Goal: Task Accomplishment & Management: Use online tool/utility

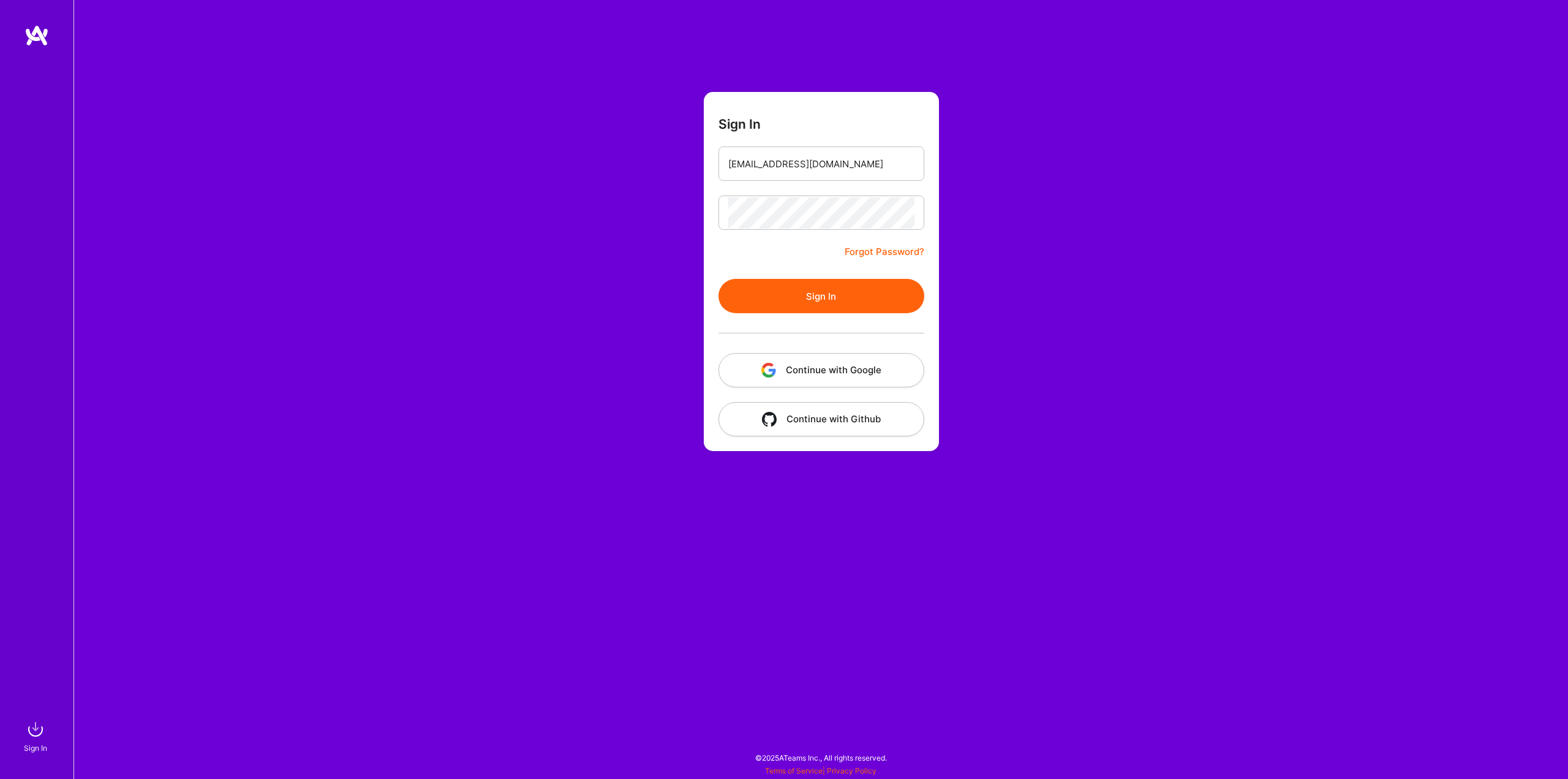
click at [825, 293] on button "Sign In" at bounding box center [821, 296] width 205 height 34
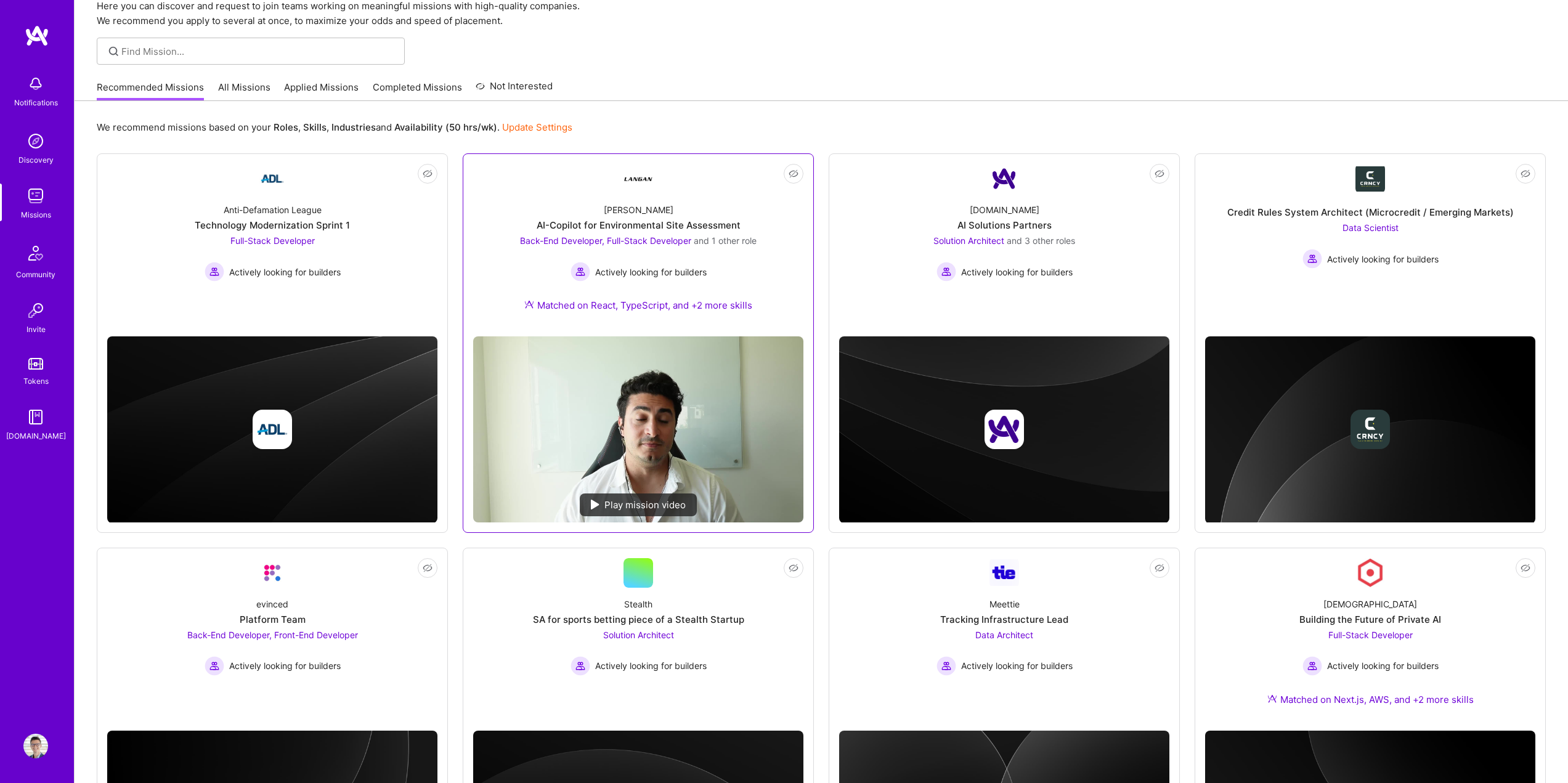
scroll to position [61, 0]
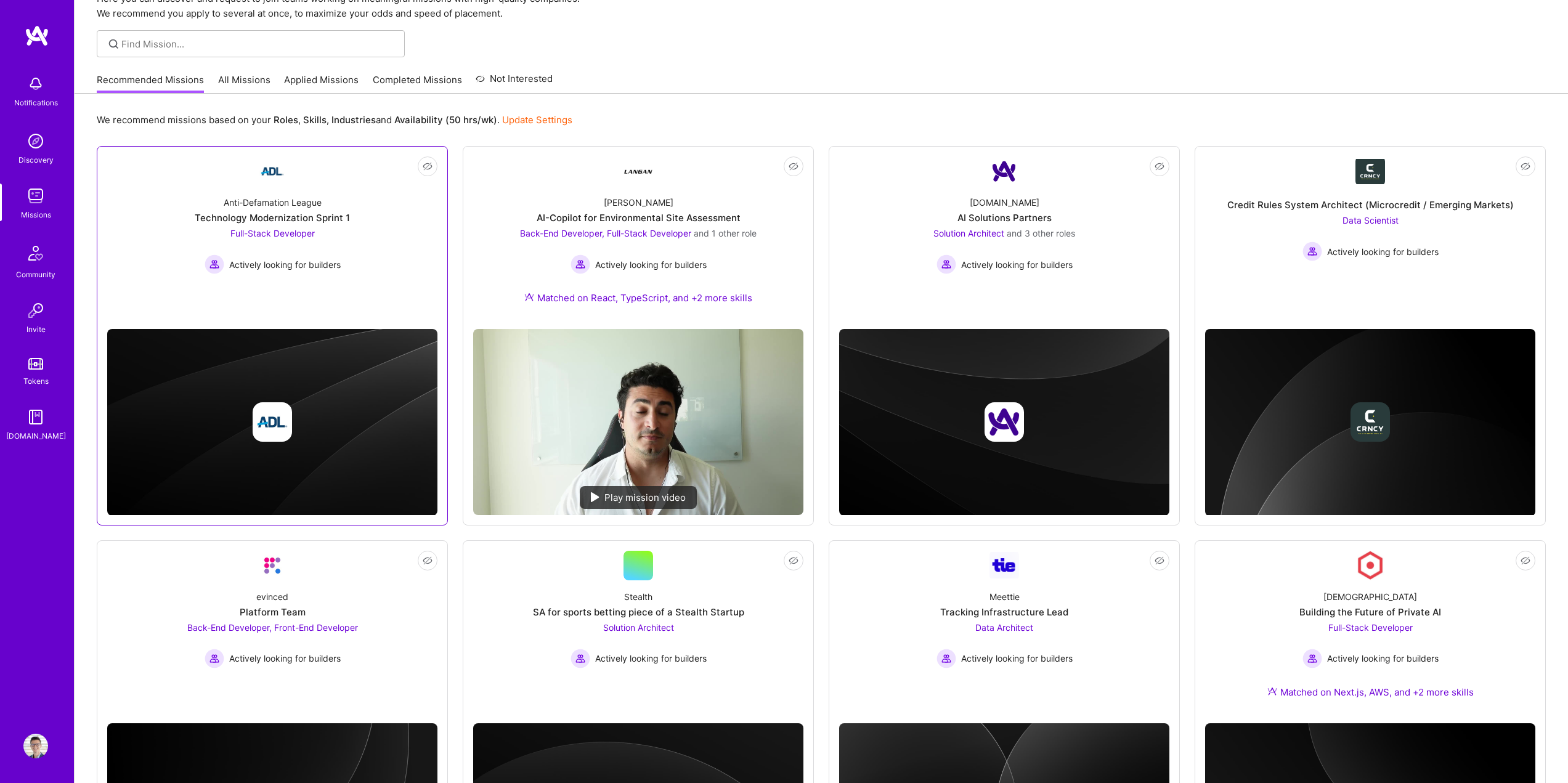
click at [277, 215] on div "Technology Modernization Sprint 1" at bounding box center [272, 218] width 155 height 13
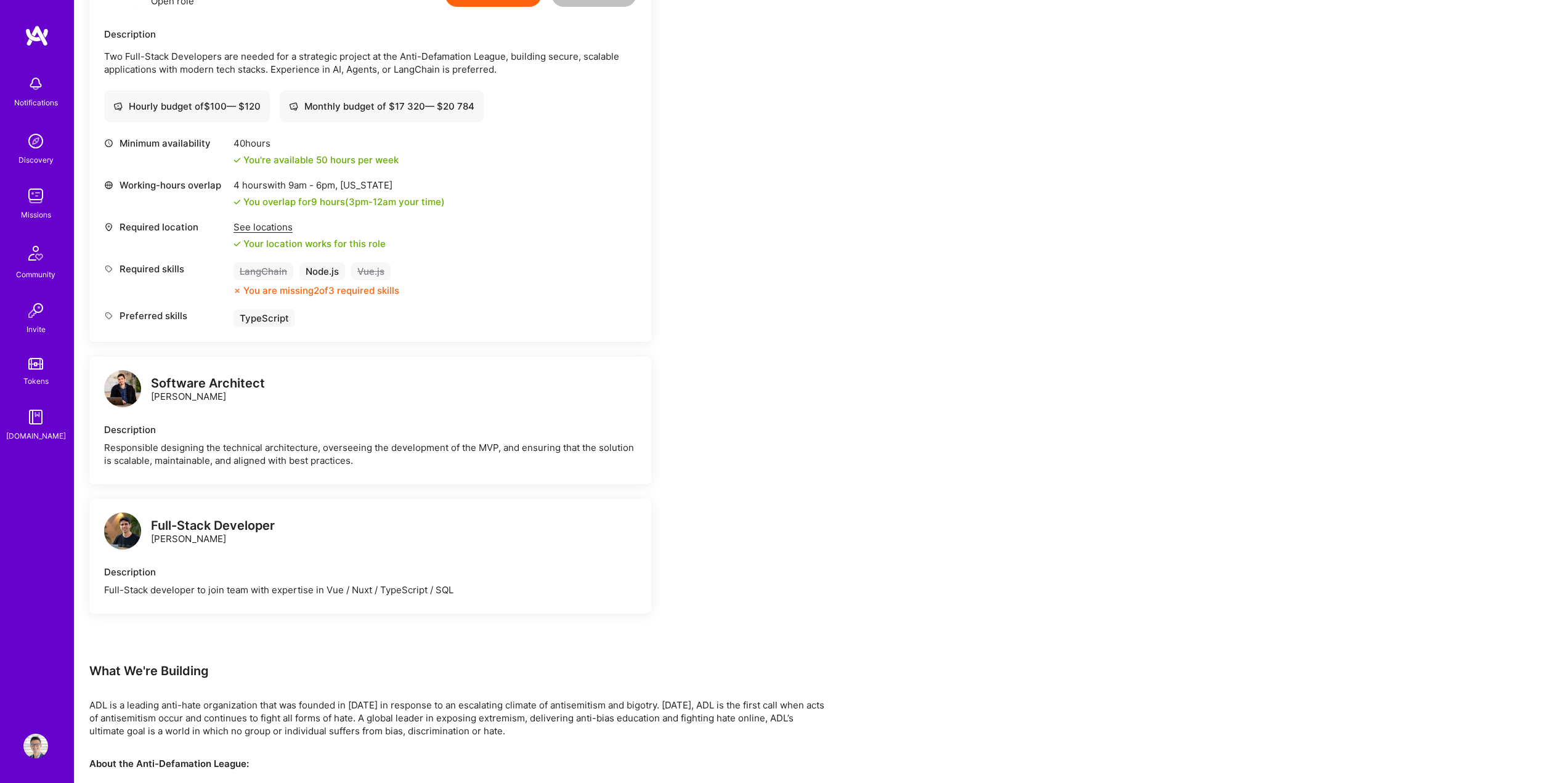
scroll to position [370, 0]
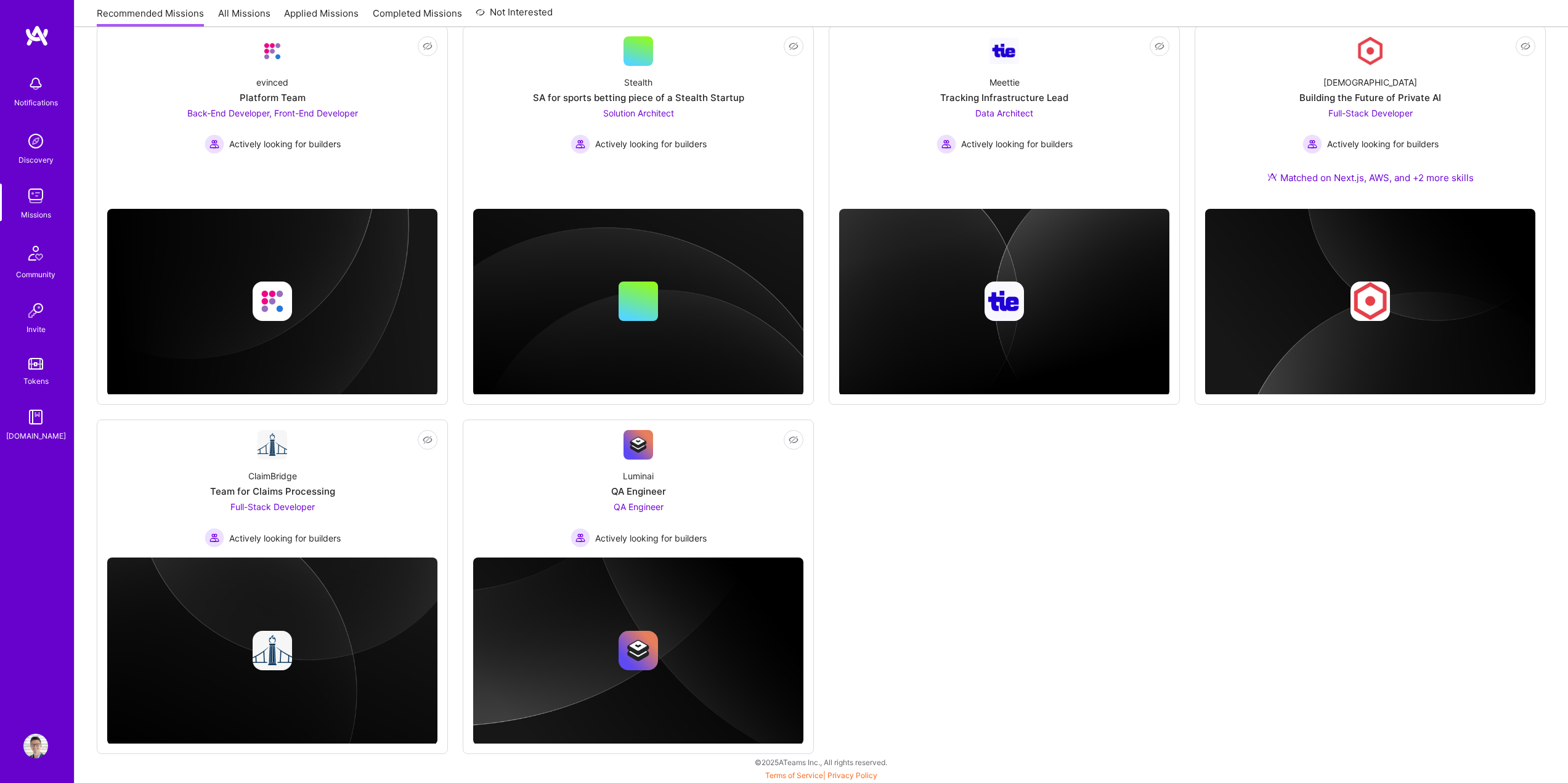
scroll to position [576, 0]
click at [657, 588] on img at bounding box center [638, 650] width 330 height 187
click at [649, 496] on div "QA Engineer" at bounding box center [638, 491] width 55 height 13
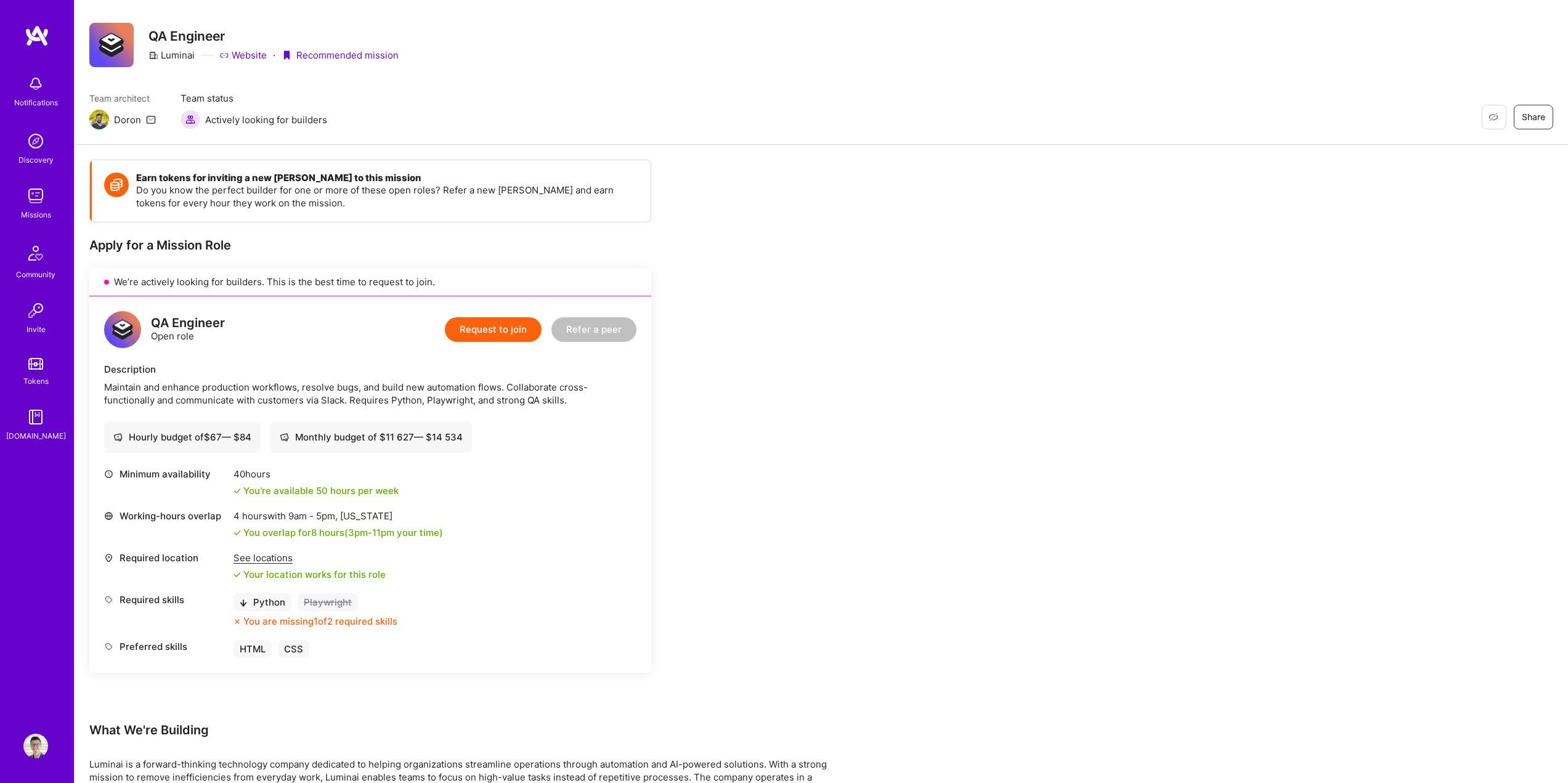
scroll to position [123, 0]
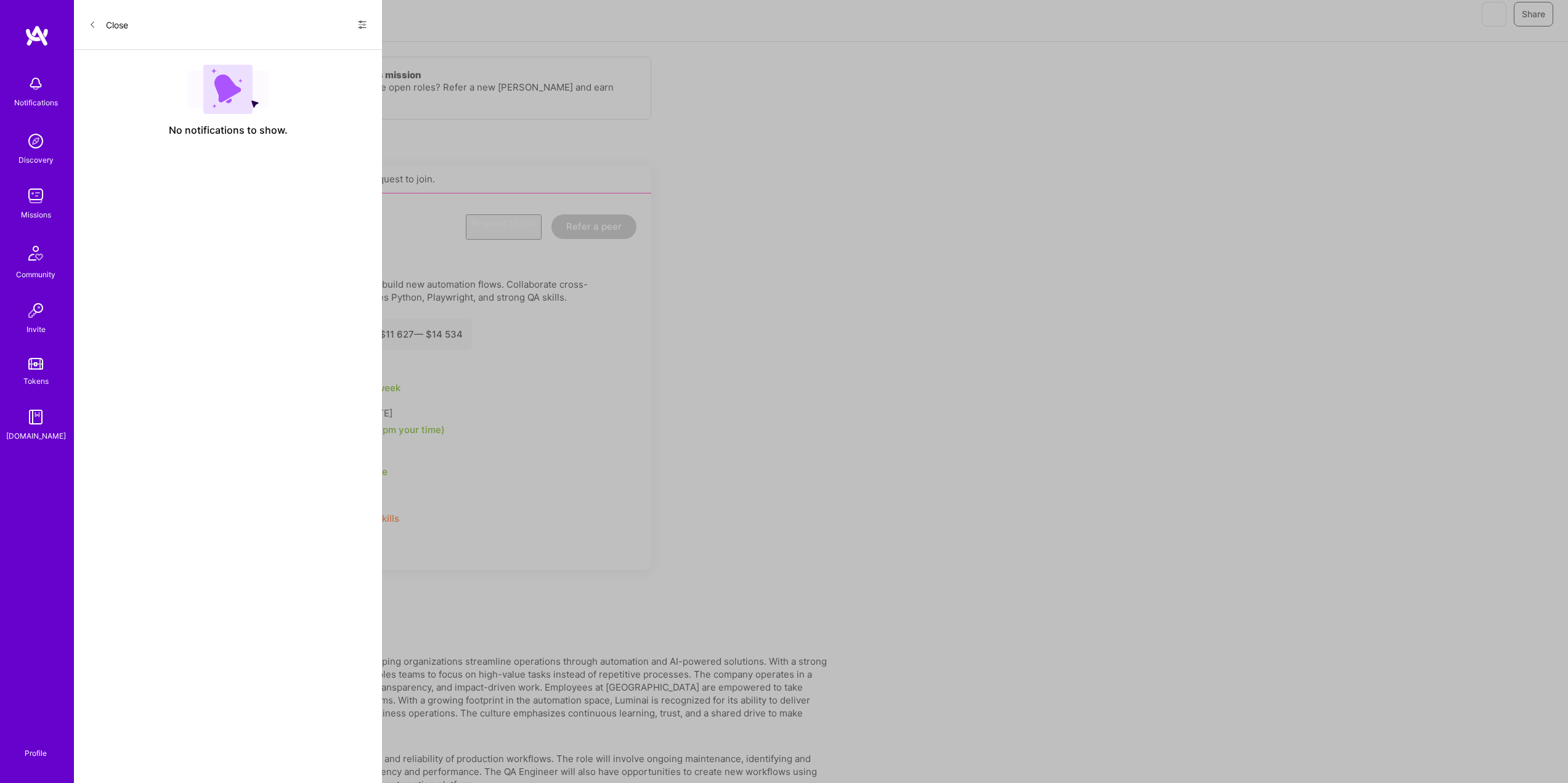
scroll to position [576, 0]
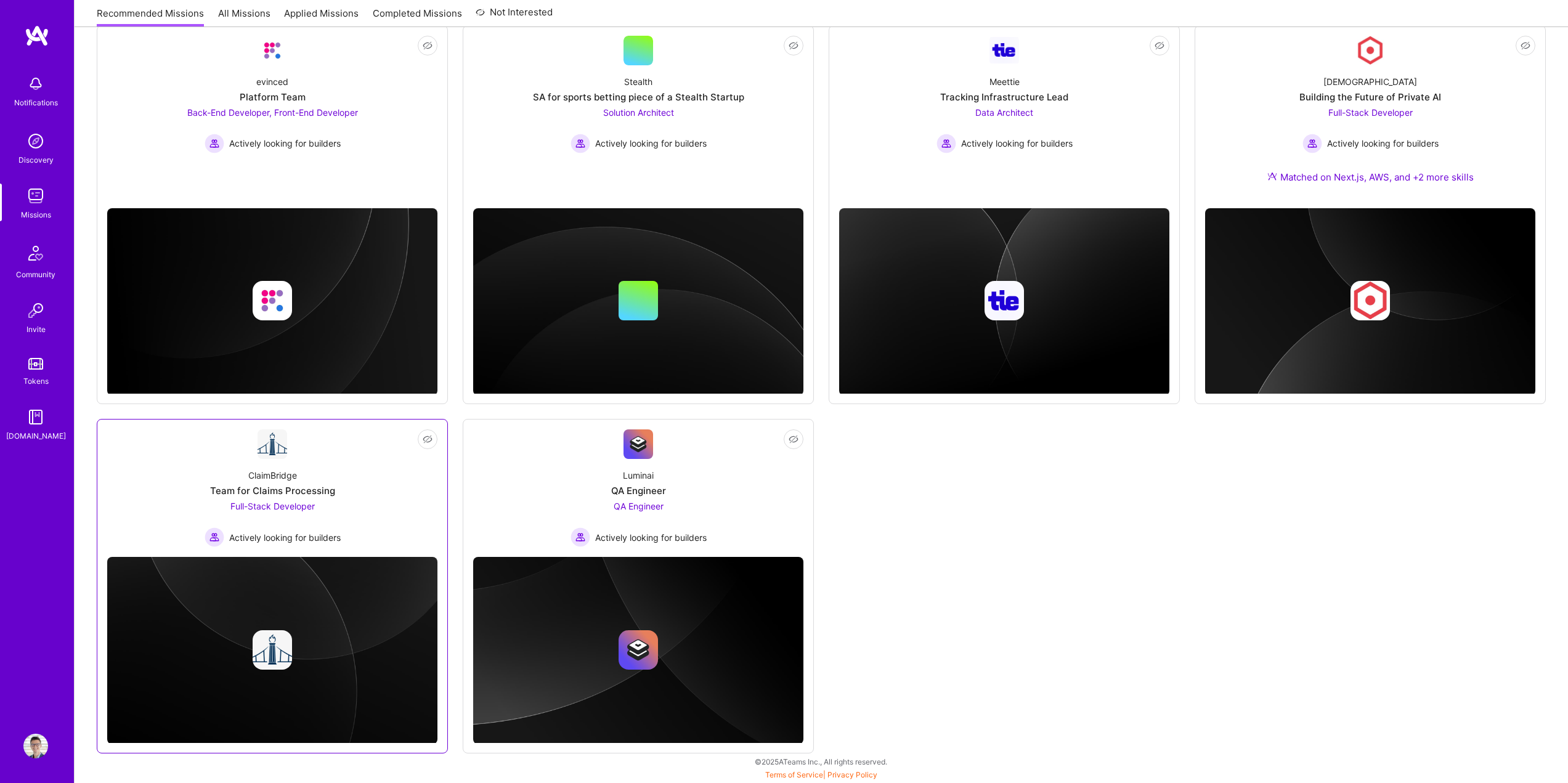
click at [301, 553] on div "Not Interested ClaimBridge Team for Claims Processing Full-Stack Developer Acti…" at bounding box center [272, 586] width 351 height 335
click at [313, 534] on span "Actively looking for builders" at bounding box center [285, 537] width 112 height 13
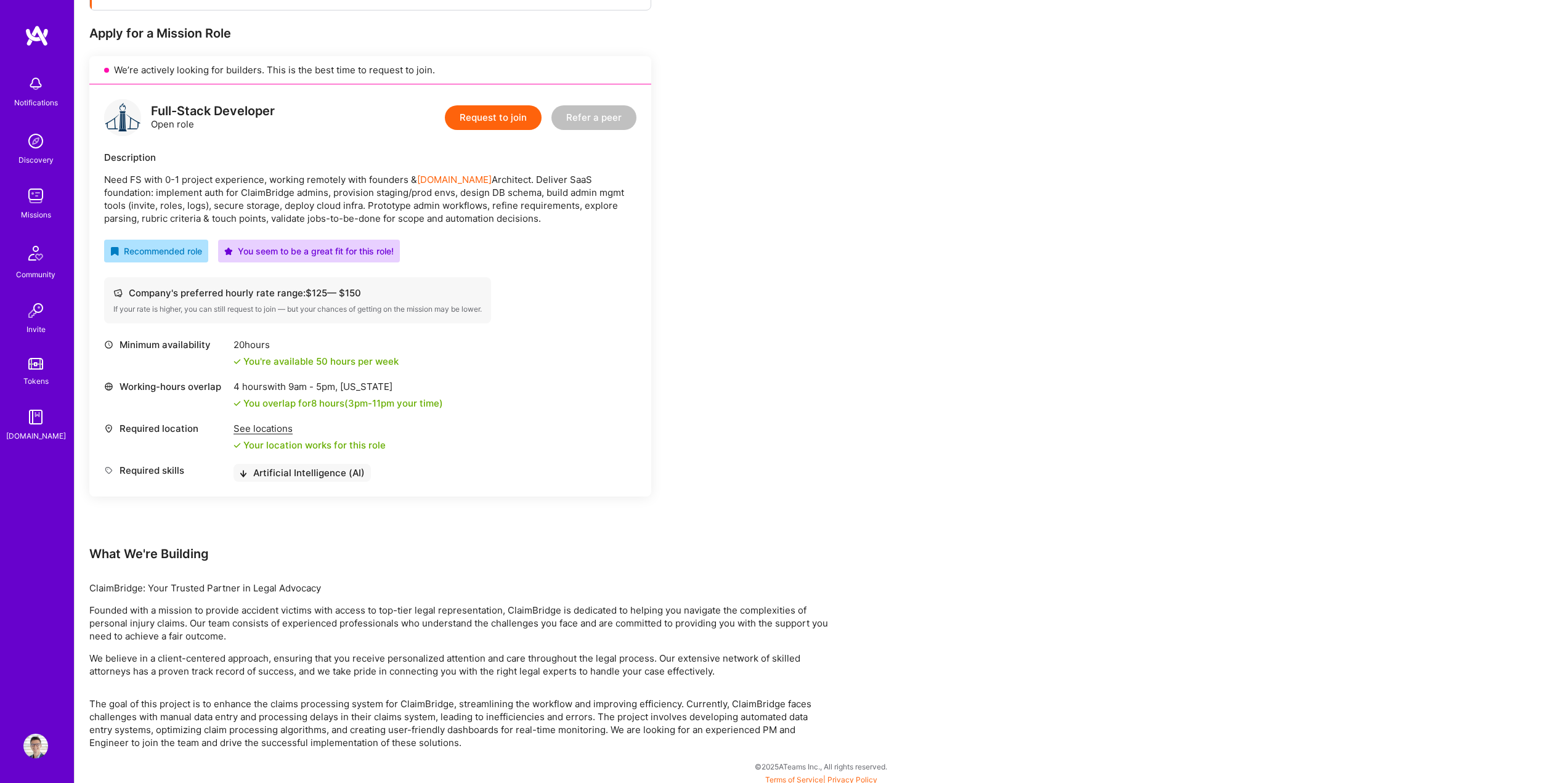
scroll to position [237, 0]
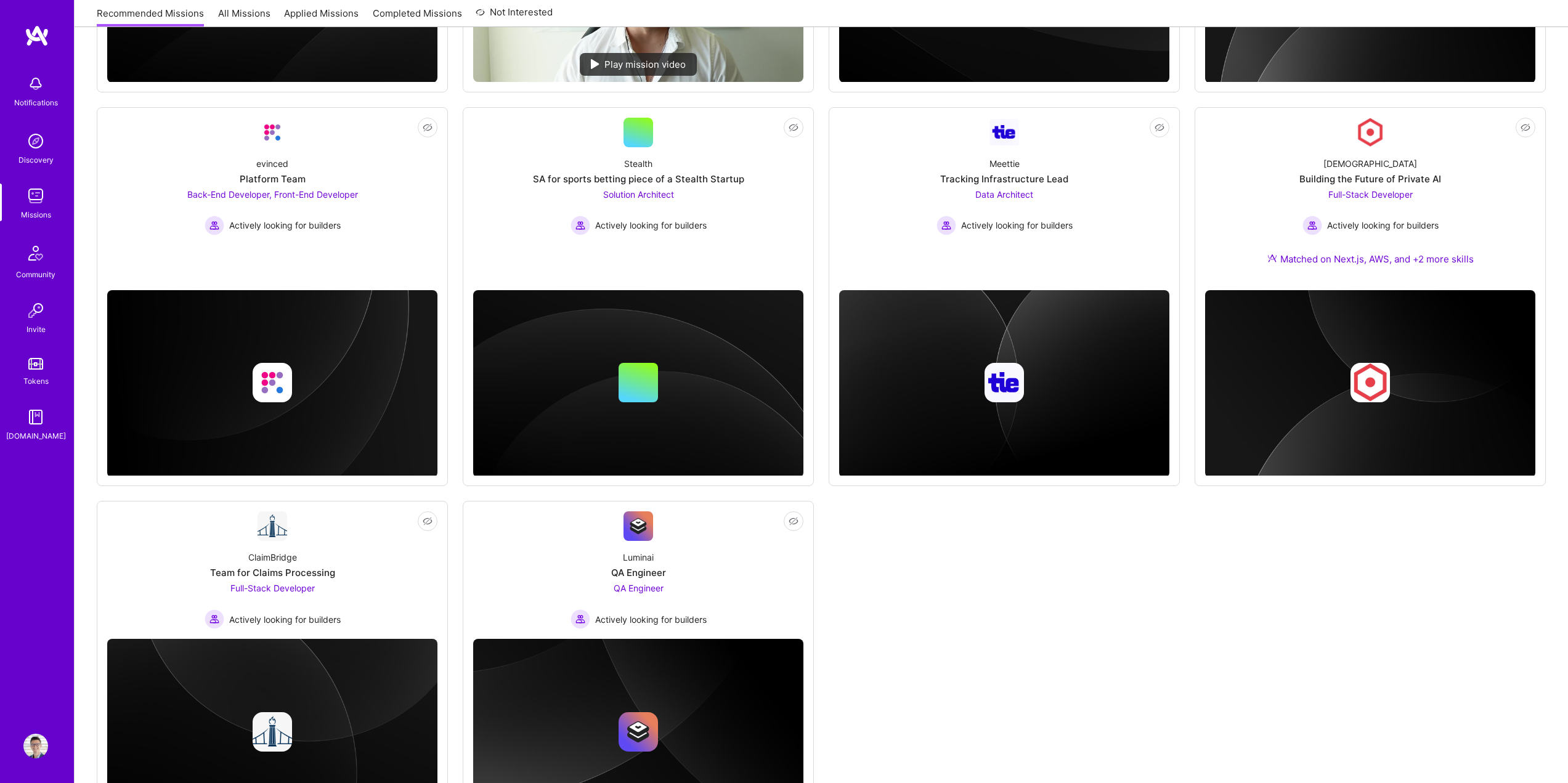
scroll to position [392, 0]
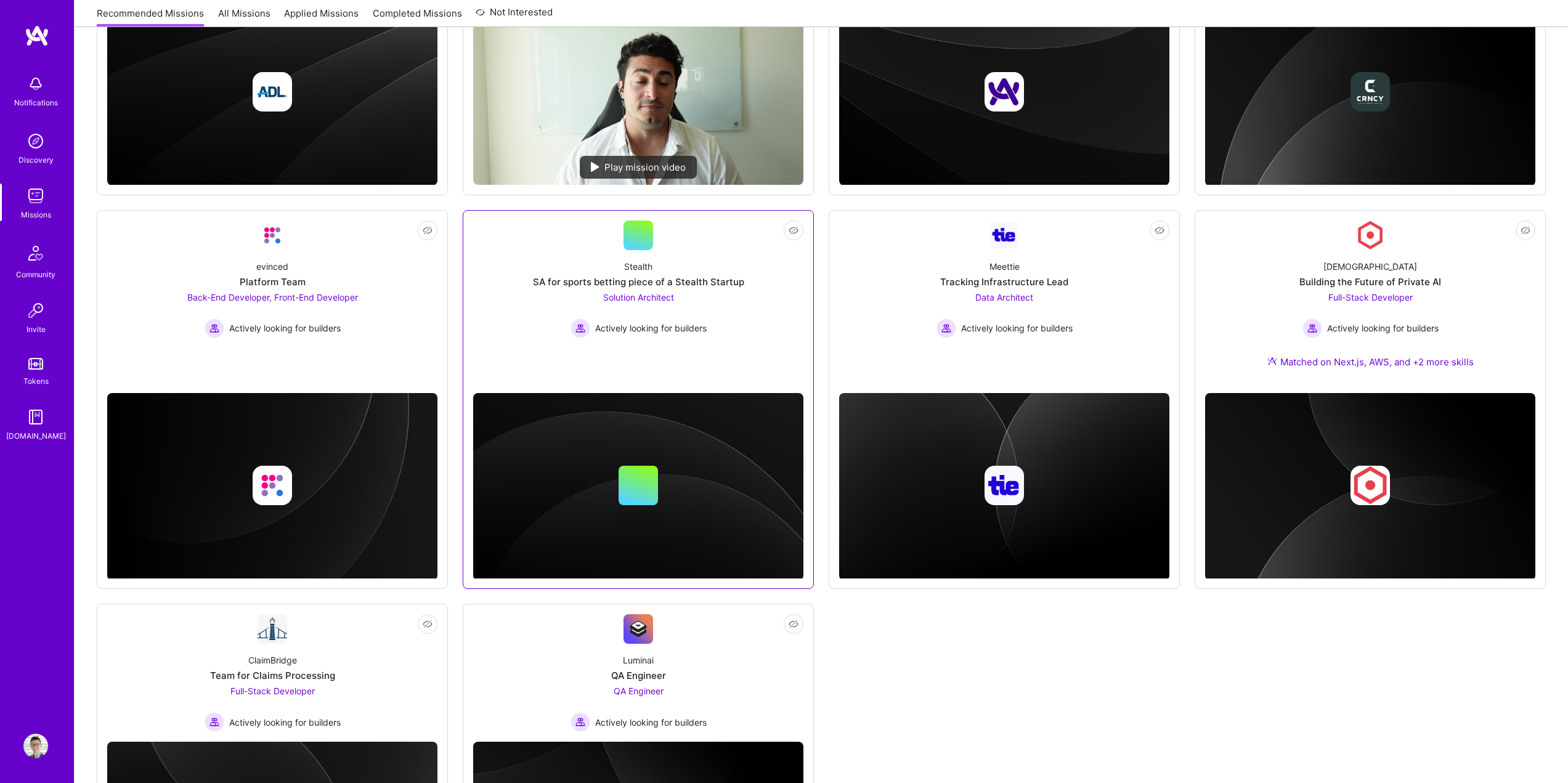
click at [733, 341] on link "Not Interested Stealth SA for sports betting piece of a Stealth Startup Solutio…" at bounding box center [638, 301] width 330 height 162
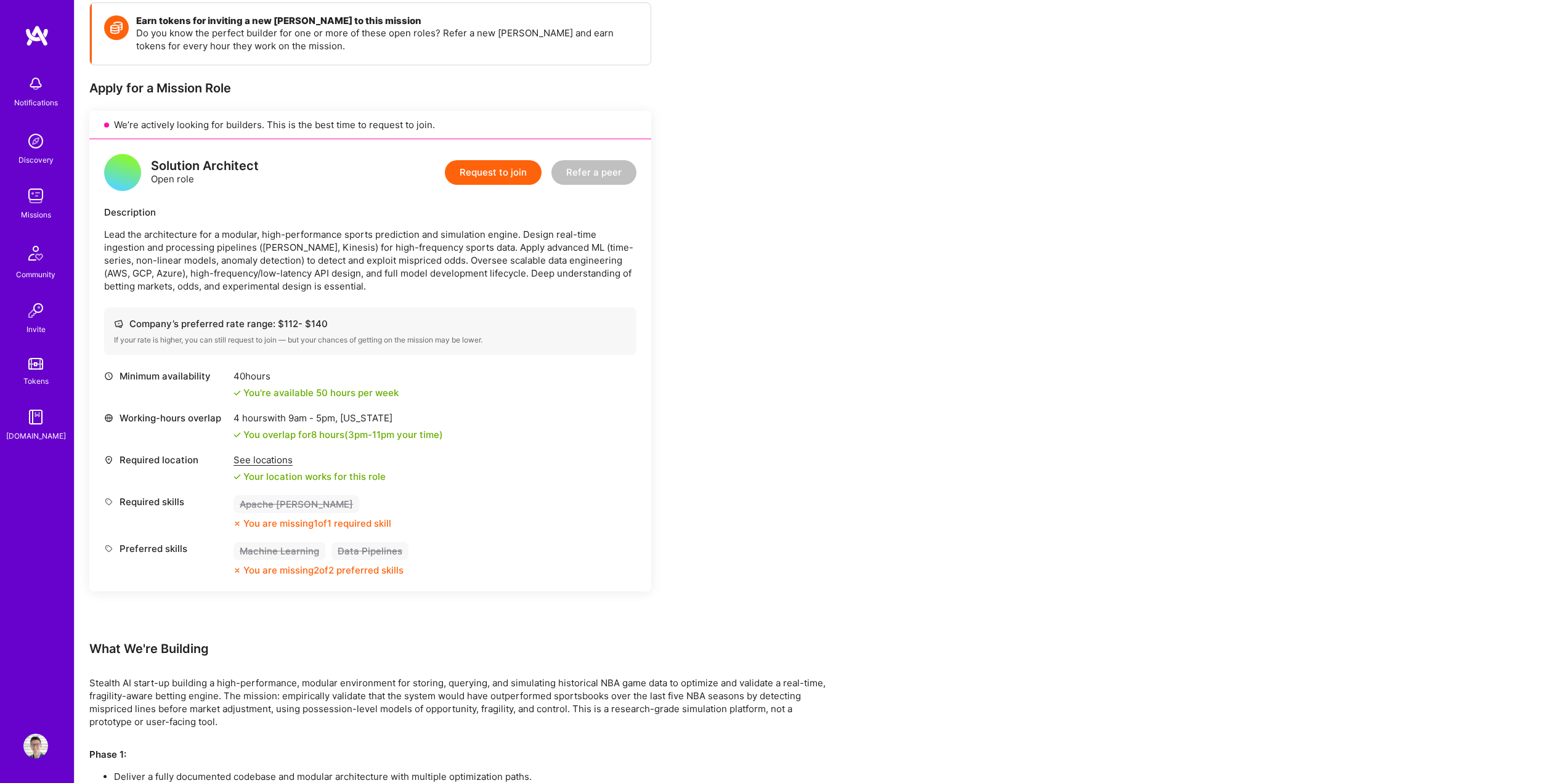
scroll to position [185, 0]
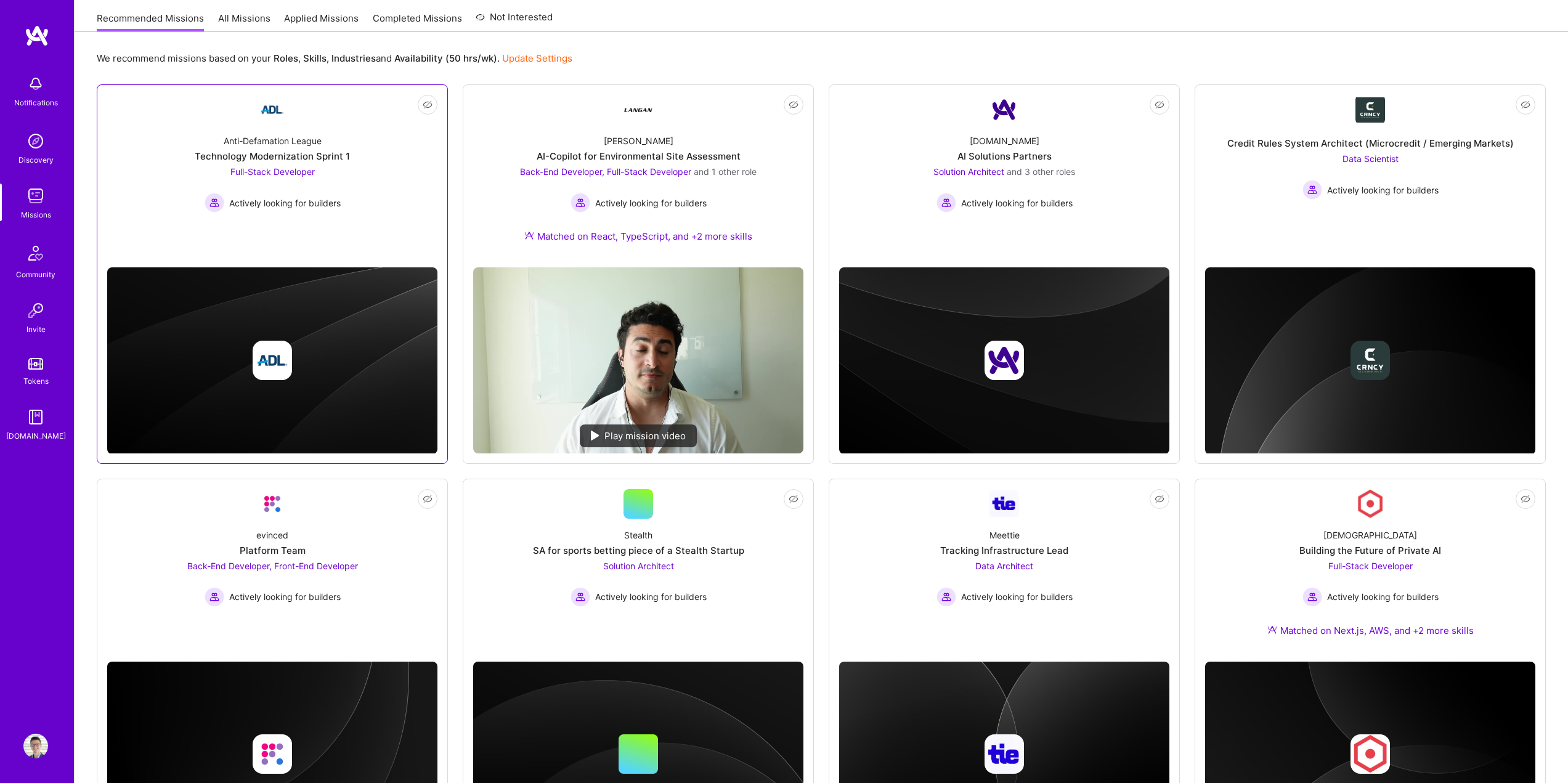
scroll to position [22, 0]
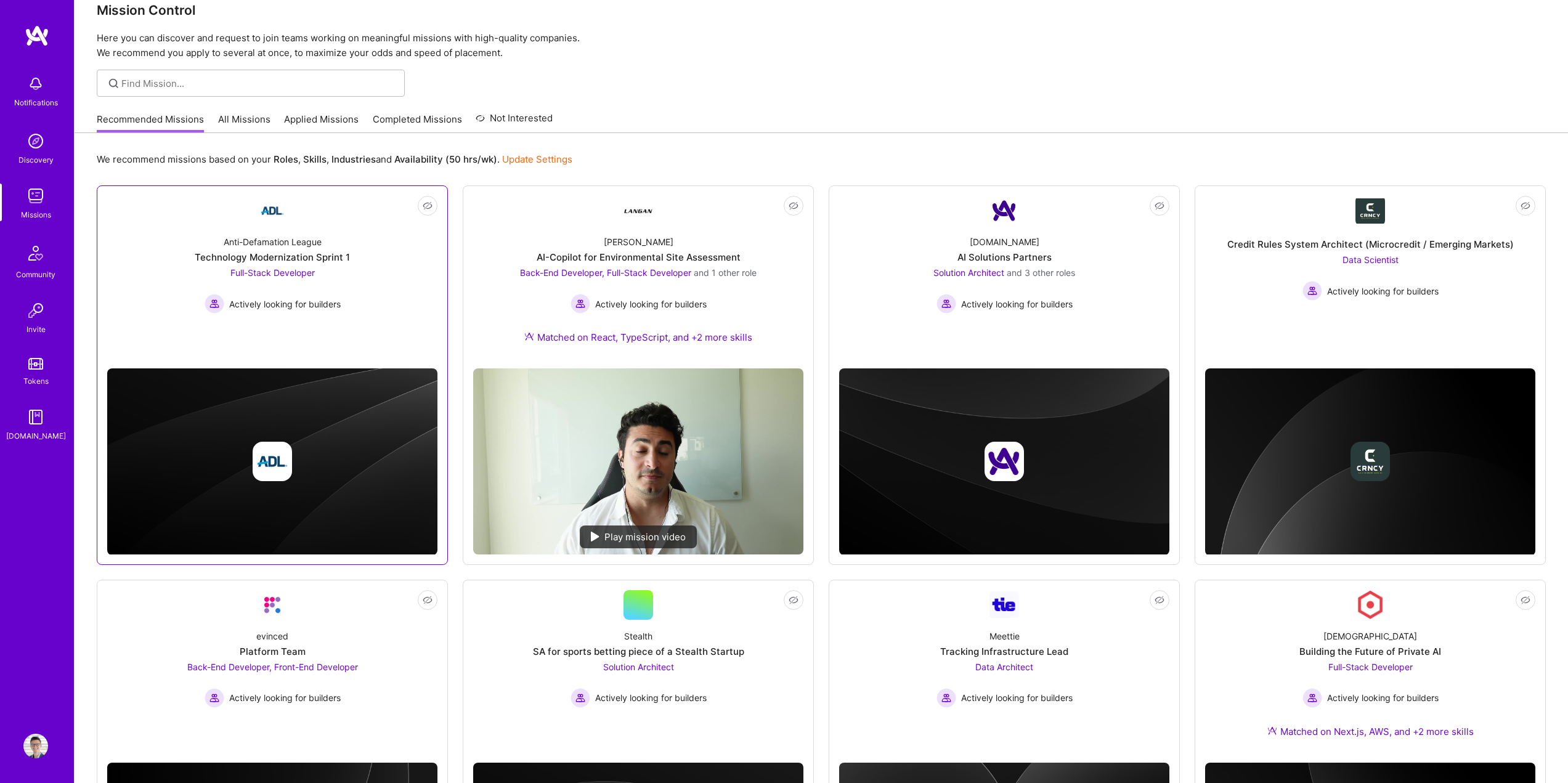
click at [368, 297] on div "Anti-Defamation League Technology Modernization Sprint 1 Full-Stack Developer A…" at bounding box center [272, 269] width 330 height 88
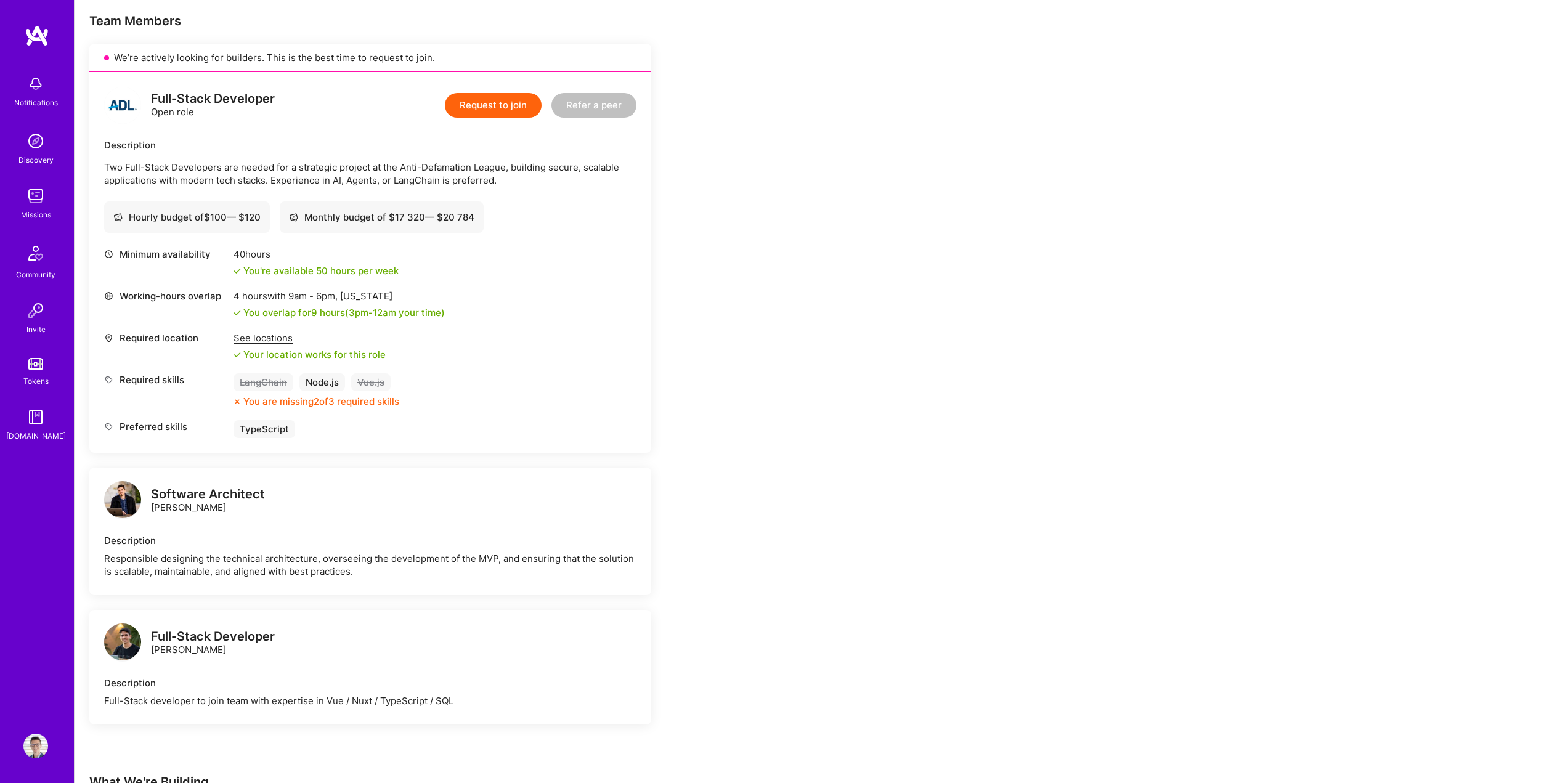
scroll to position [247, 0]
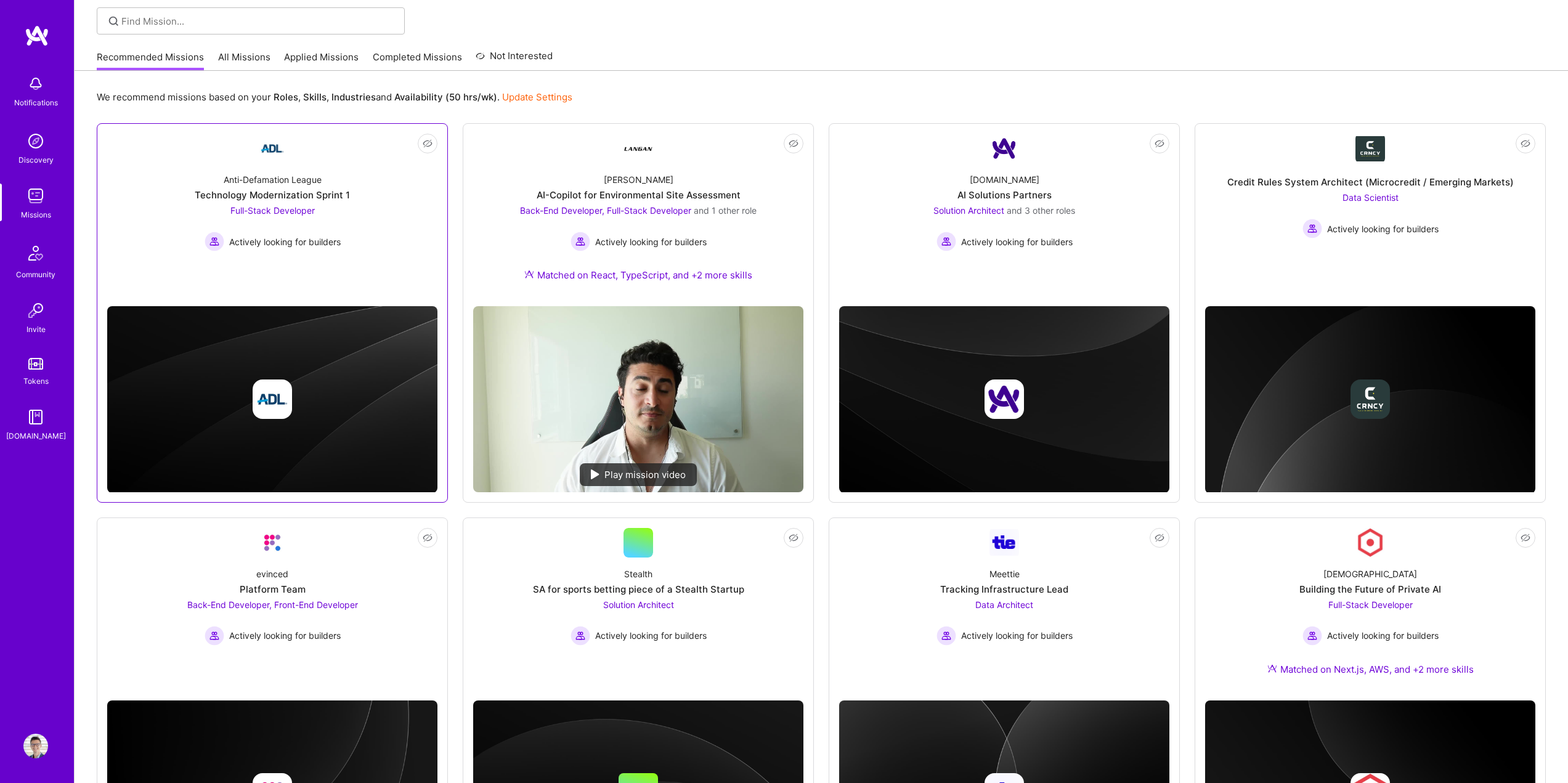
scroll to position [84, 0]
